Goal: Transaction & Acquisition: Purchase product/service

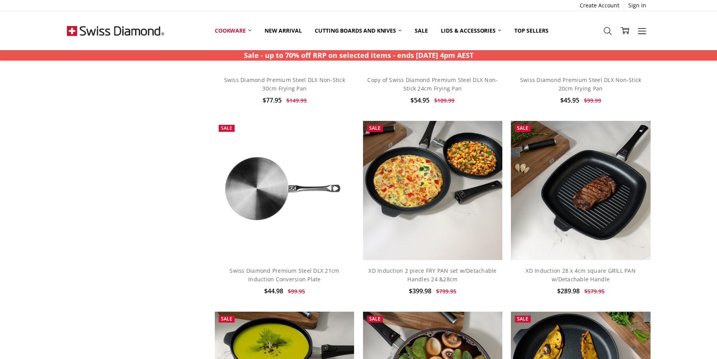
scroll to position [3033, 0]
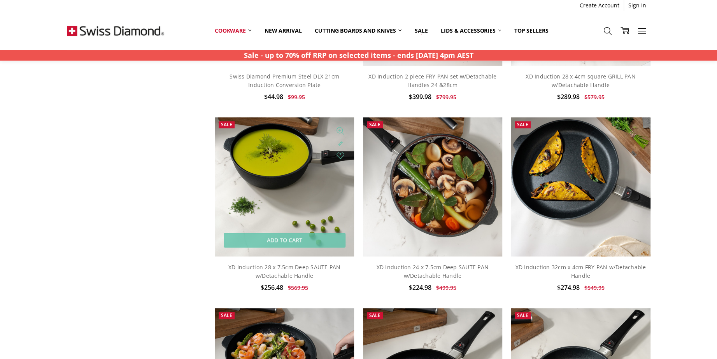
click at [273, 193] on img at bounding box center [284, 186] width 139 height 139
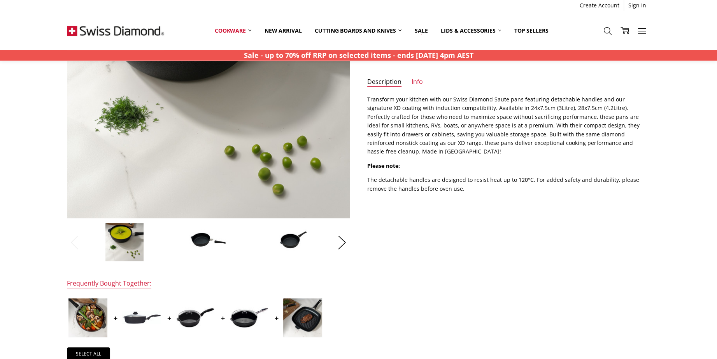
scroll to position [156, 0]
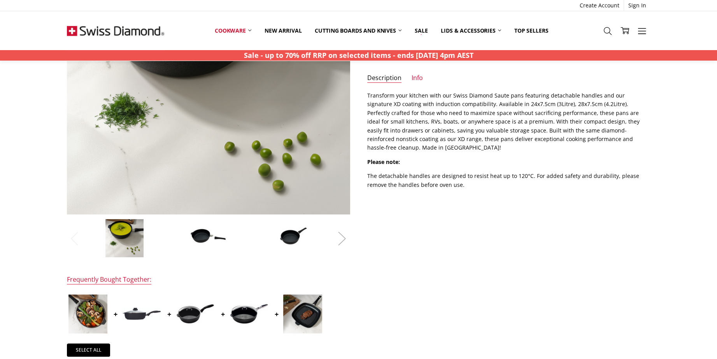
click at [341, 238] on button "Next" at bounding box center [342, 239] width 16 height 24
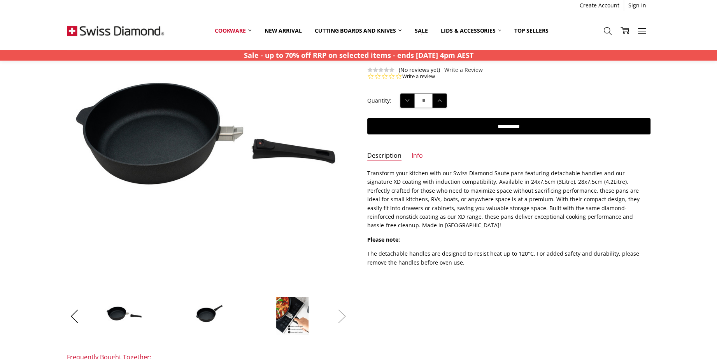
scroll to position [78, 0]
click at [344, 315] on button "Next" at bounding box center [342, 316] width 16 height 24
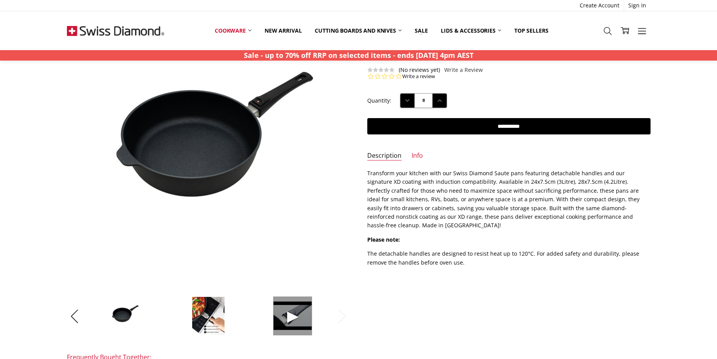
click at [286, 318] on span at bounding box center [292, 316] width 39 height 39
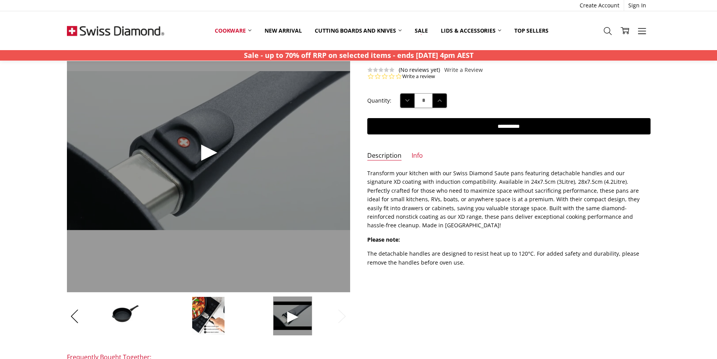
click at [208, 150] on span at bounding box center [208, 150] width 283 height 283
click at [386, 296] on div "$256.48 $569.95 MSRP: You save Add to Wish List" at bounding box center [358, 269] width 601 height 520
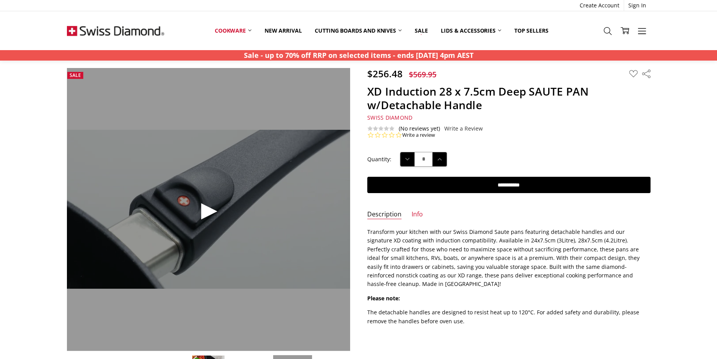
scroll to position [0, 0]
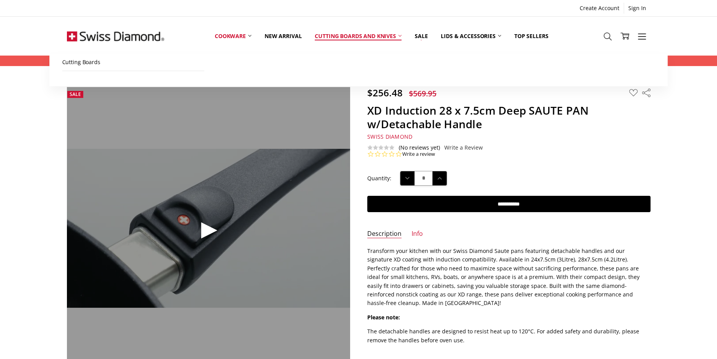
click at [351, 36] on link "Cutting boards and knives" at bounding box center [358, 36] width 100 height 35
